Goal: Manage account settings

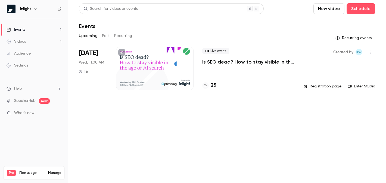
click at [23, 66] on div "Settings" at bounding box center [18, 65] width 22 height 5
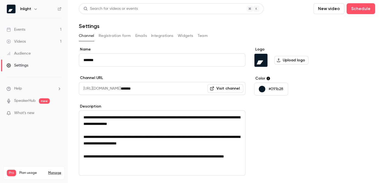
click at [32, 11] on div "Inlight" at bounding box center [36, 9] width 33 height 7
click at [34, 8] on icon "button" at bounding box center [35, 9] width 4 height 4
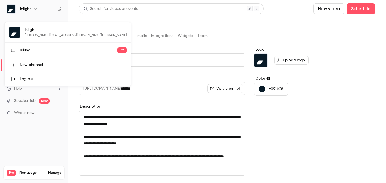
click at [30, 30] on div "Inlight kathryn.walker@inlight.com.au Billing Pro New channel Log out" at bounding box center [68, 54] width 126 height 64
click at [25, 11] on div at bounding box center [193, 91] width 386 height 183
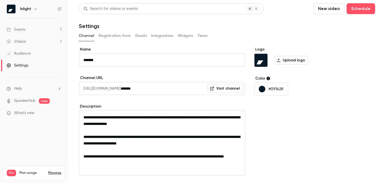
click at [61, 7] on icon at bounding box center [60, 9] width 4 height 4
click at [35, 10] on icon "button" at bounding box center [35, 9] width 4 height 4
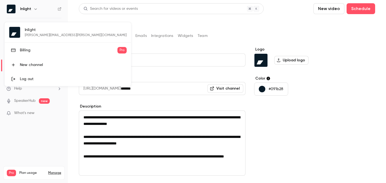
click at [35, 27] on div "Inlight kathryn.walker@inlight.com.au Billing Pro New channel Log out" at bounding box center [68, 54] width 126 height 64
click at [133, 19] on div at bounding box center [193, 91] width 386 height 183
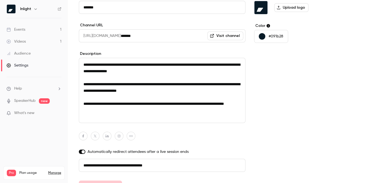
scroll to position [64, 0]
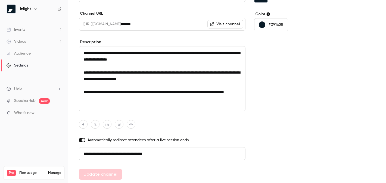
click at [21, 89] on span "Help" at bounding box center [18, 89] width 8 height 6
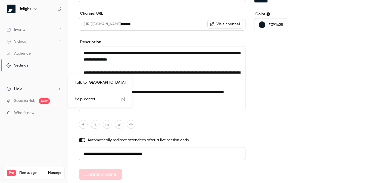
click at [57, 142] on div at bounding box center [193, 91] width 386 height 183
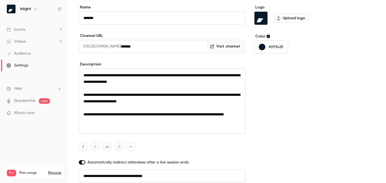
scroll to position [0, 0]
